Goal: Transaction & Acquisition: Purchase product/service

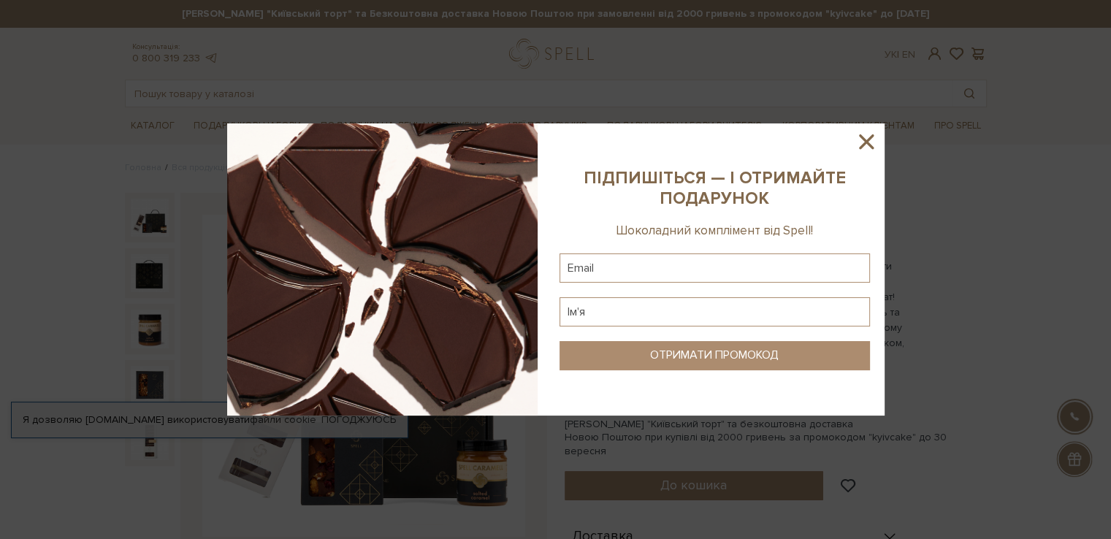
click at [861, 143] on icon at bounding box center [866, 141] width 25 height 25
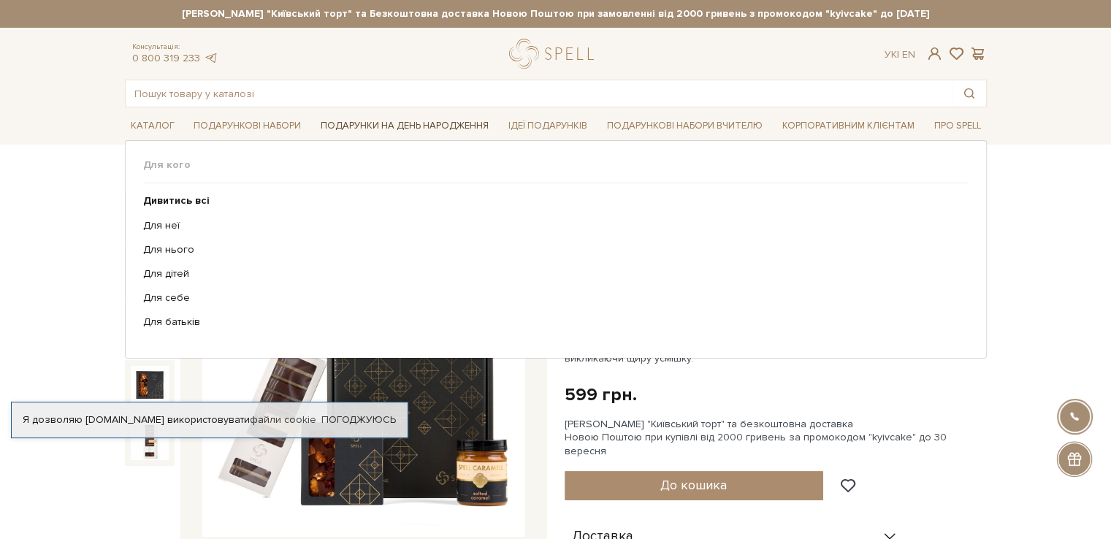
click at [435, 121] on link "Подарунки на День народження" at bounding box center [405, 126] width 180 height 23
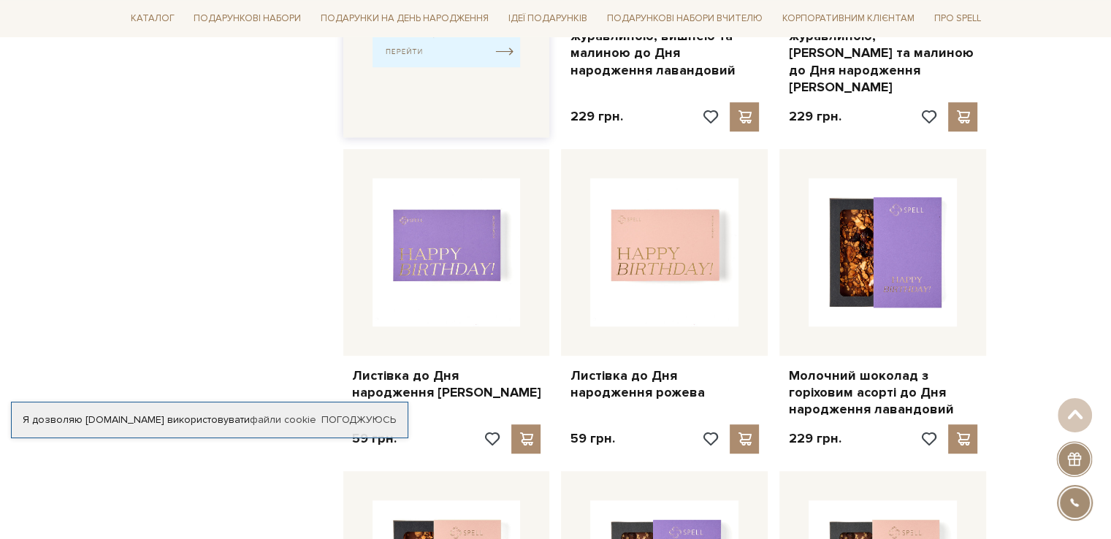
scroll to position [511, 0]
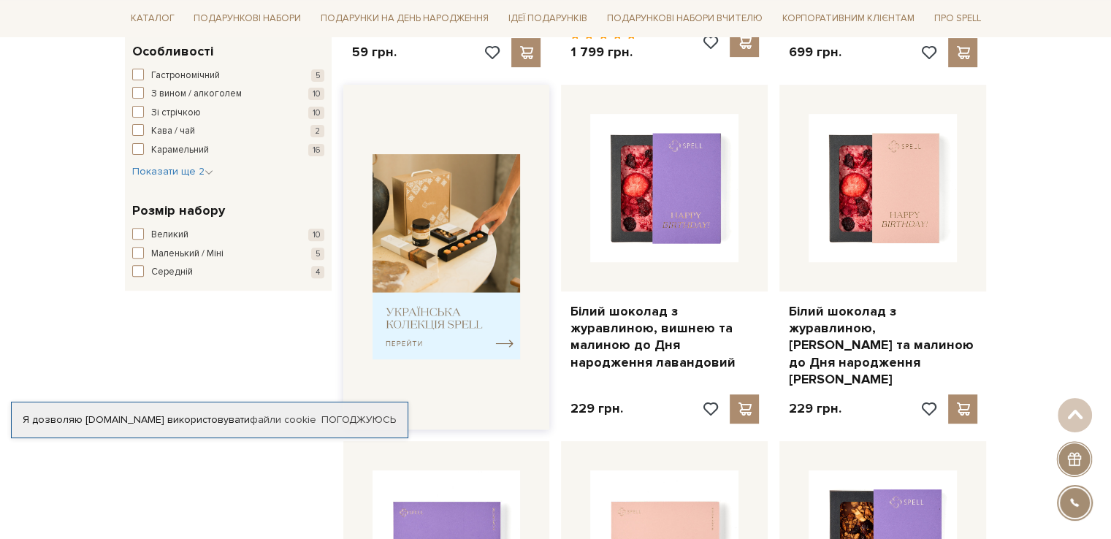
click at [435, 216] on img at bounding box center [447, 256] width 148 height 205
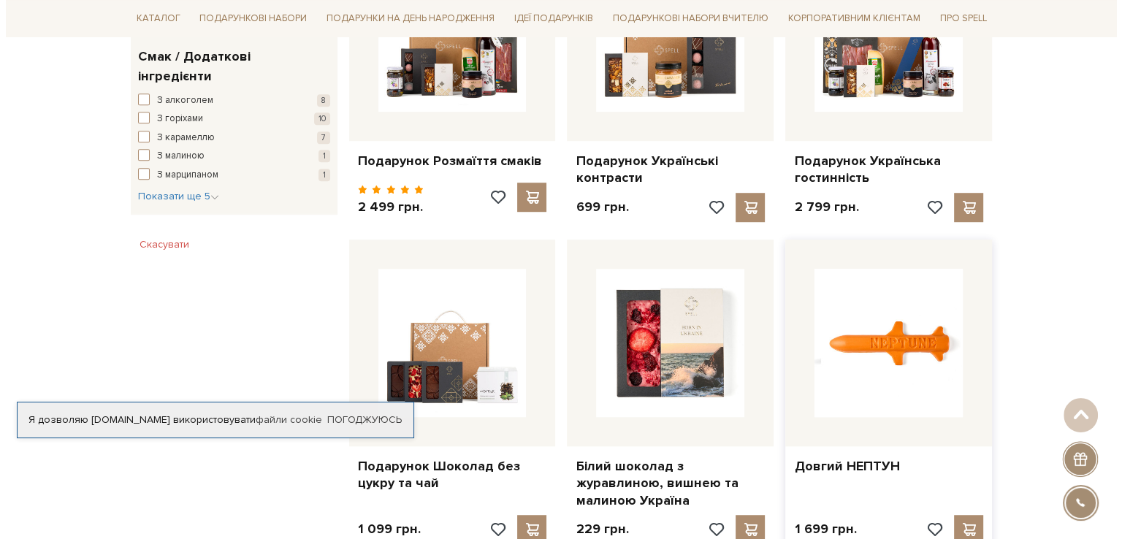
scroll to position [1023, 0]
